Goal: Task Accomplishment & Management: Manage account settings

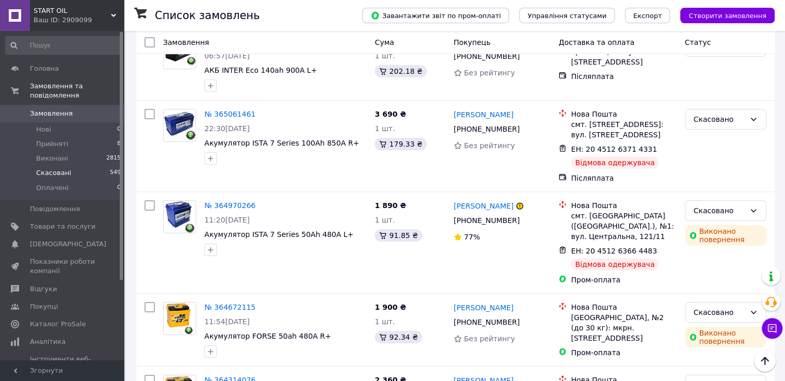
scroll to position [103, 0]
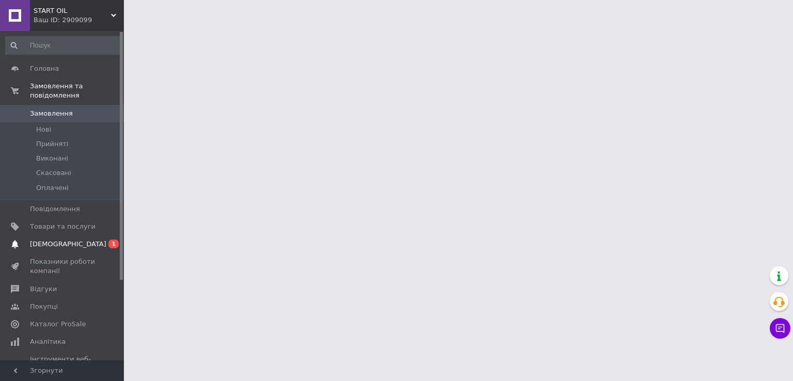
click at [66, 239] on span "[DEMOGRAPHIC_DATA]" at bounding box center [68, 243] width 76 height 9
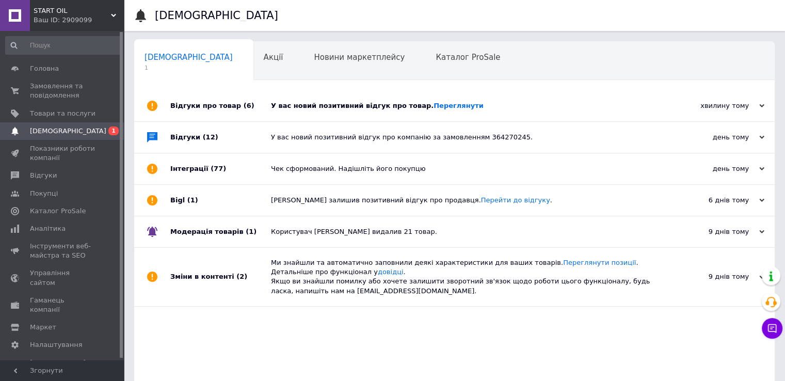
click at [341, 104] on div "У вас новий позитивний відгук про товар. Переглянути" at bounding box center [466, 105] width 390 height 9
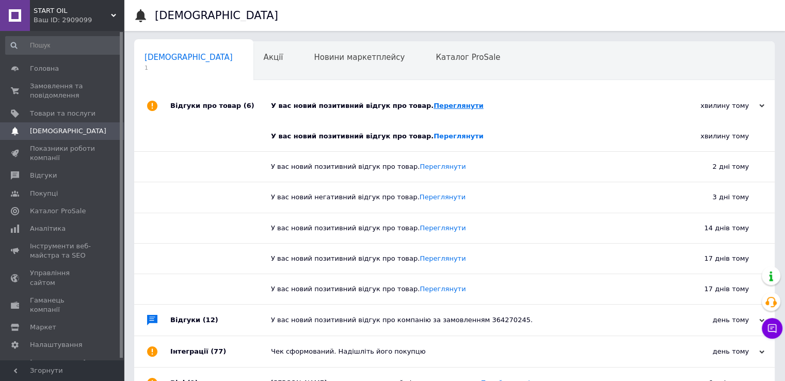
click at [433, 105] on link "Переглянути" at bounding box center [458, 106] width 50 height 8
